Goal: Communication & Community: Ask a question

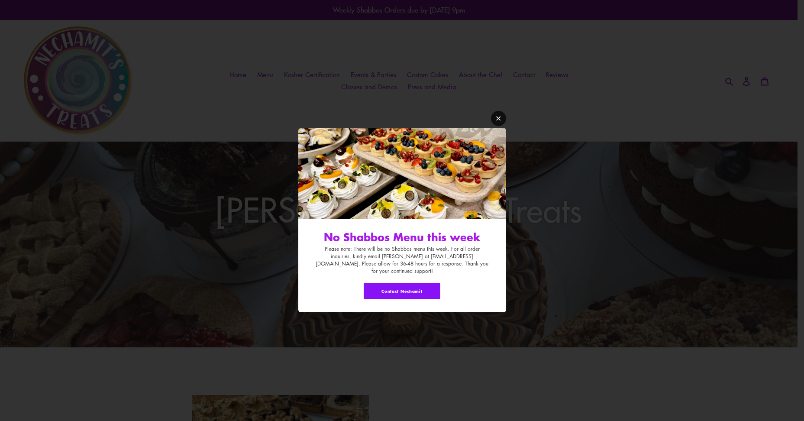
click at [499, 126] on link "Modal window" at bounding box center [498, 118] width 15 height 15
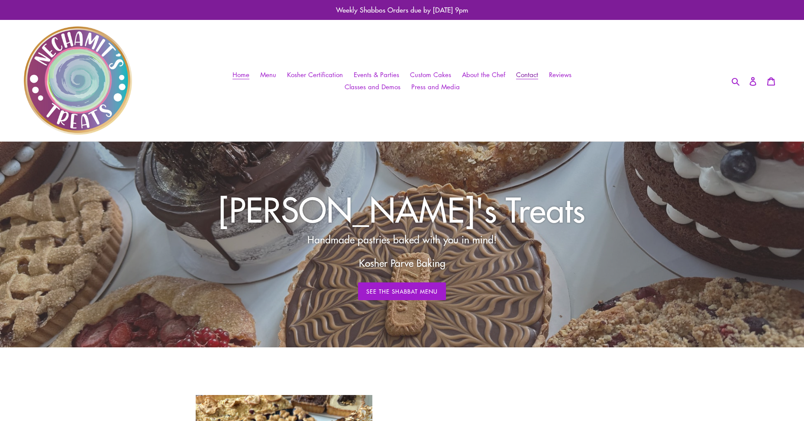
click at [532, 77] on span "Contact" at bounding box center [527, 74] width 22 height 9
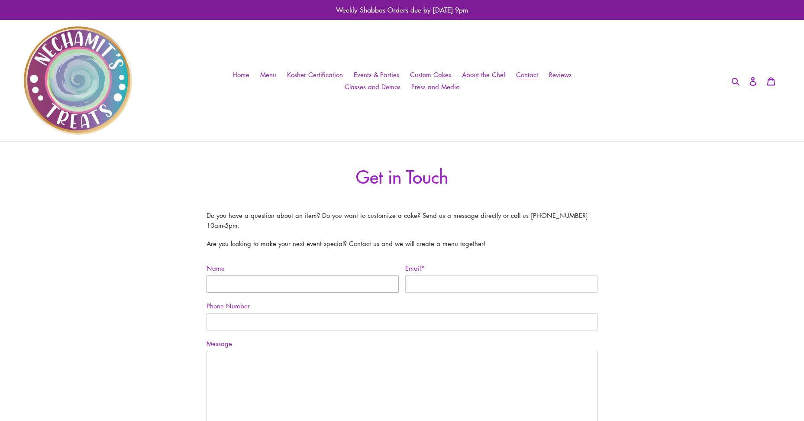
click at [234, 283] on input "Name" at bounding box center [302, 283] width 192 height 17
type input "[PERSON_NAME]"
click at [418, 279] on input "Email *" at bounding box center [501, 283] width 192 height 17
type input "[EMAIL_ADDRESS][DOMAIN_NAME]"
click at [419, 302] on label "Phone Number" at bounding box center [401, 306] width 391 height 10
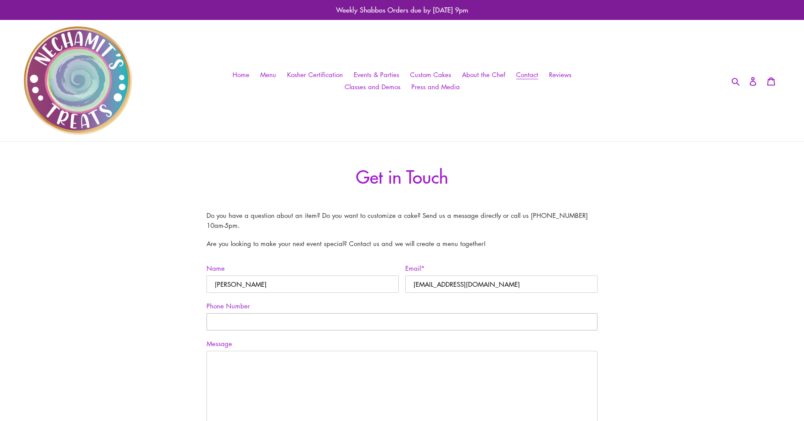
click at [419, 313] on input "Phone Number" at bounding box center [401, 321] width 391 height 17
type input "7732941011"
click at [324, 357] on textarea "Message" at bounding box center [401, 394] width 391 height 87
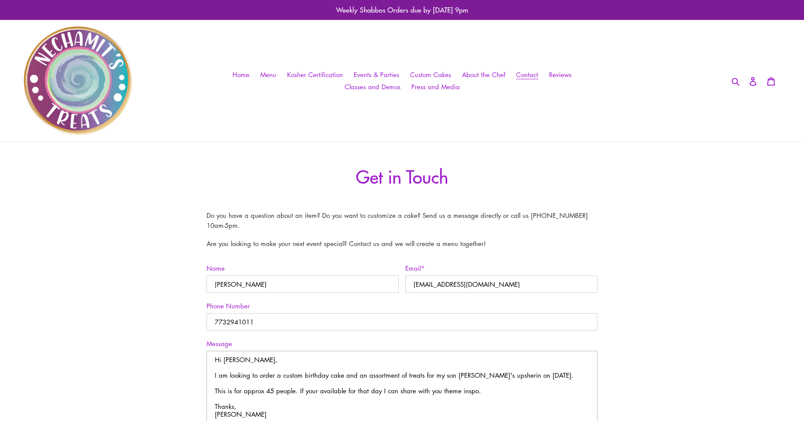
type textarea "Hi Nechamit, I am looking to order a custom birthday cake and an assortment of …"
click at [219, 283] on input "esther grinblatt" at bounding box center [302, 283] width 192 height 17
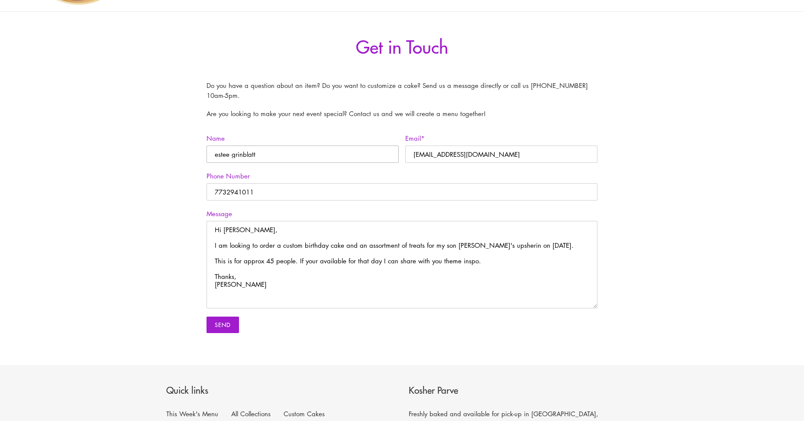
type input "estee grinblatt"
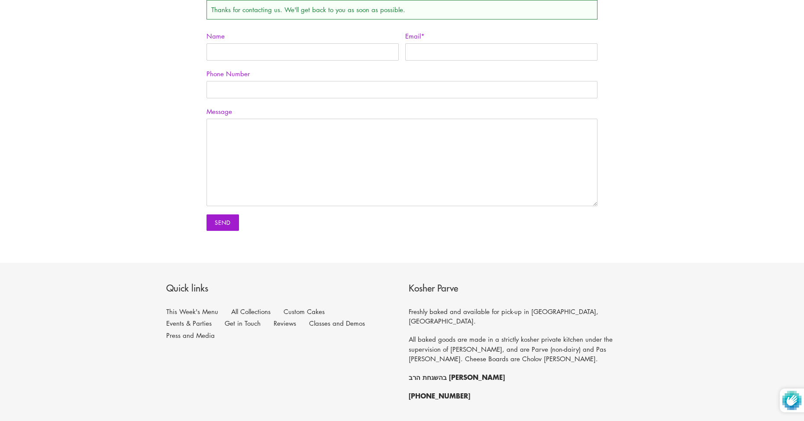
scroll to position [177, 0]
